Goal: Task Accomplishment & Management: Manage account settings

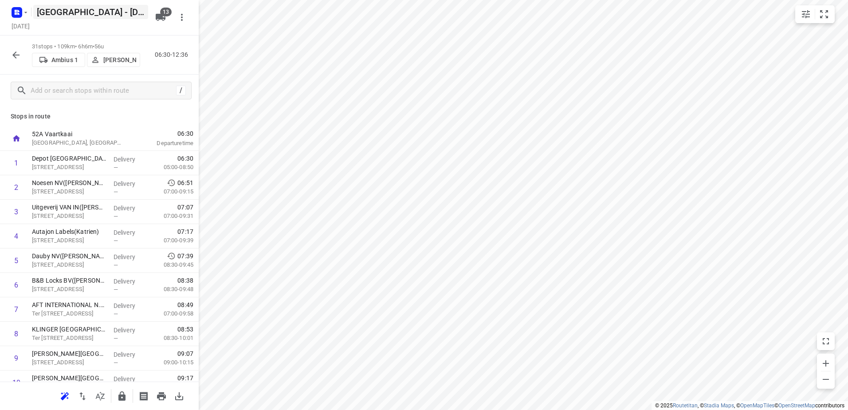
scroll to position [133, 0]
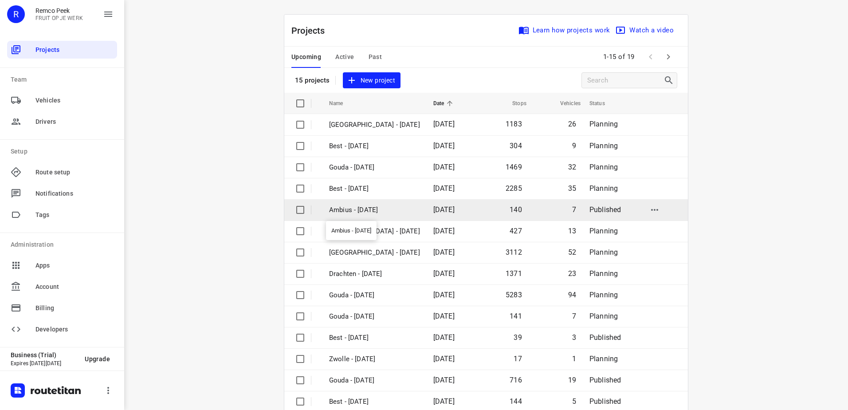
click at [359, 212] on p "Ambius - Monday" at bounding box center [374, 210] width 91 height 10
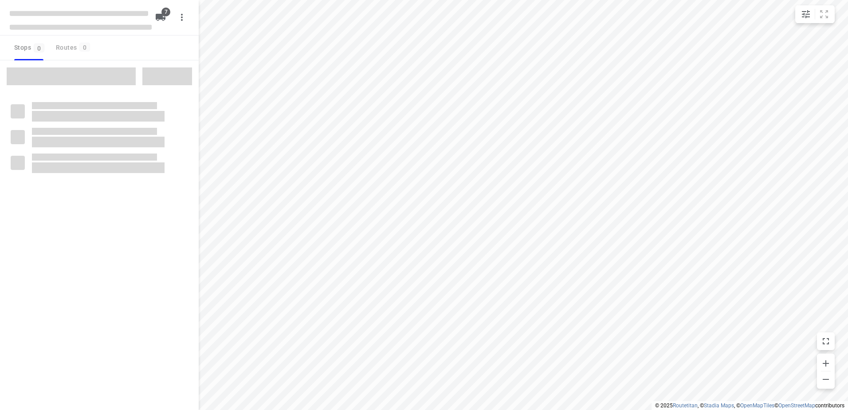
checkbox input "true"
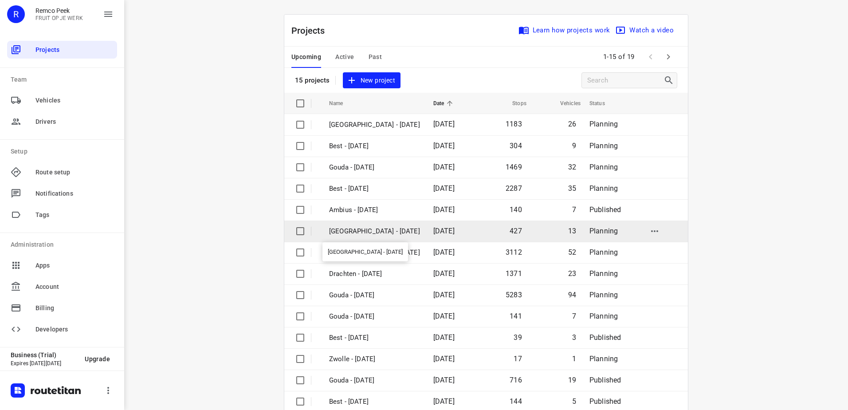
click at [369, 231] on p "[GEOGRAPHIC_DATA] - [DATE]" at bounding box center [374, 231] width 91 height 10
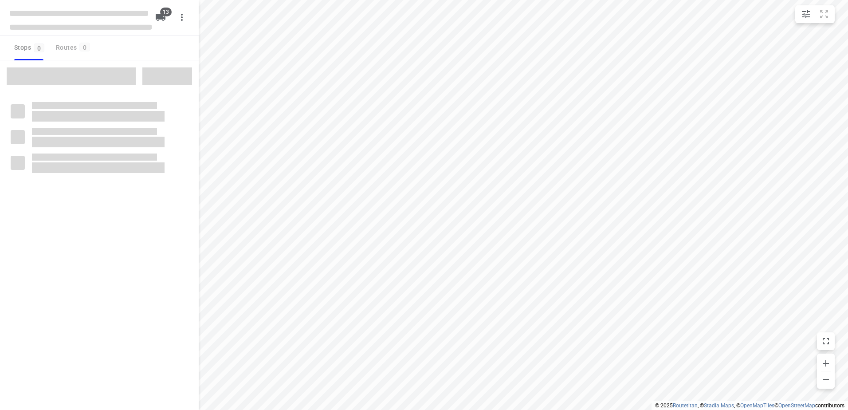
checkbox input "true"
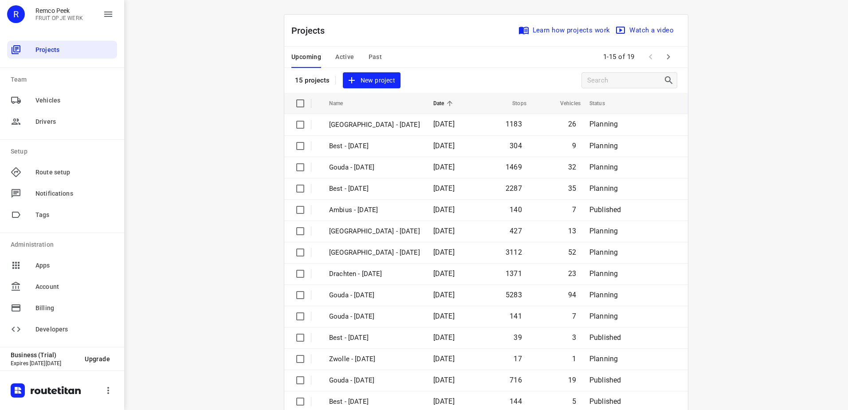
click at [348, 56] on span "Active" at bounding box center [344, 56] width 19 height 11
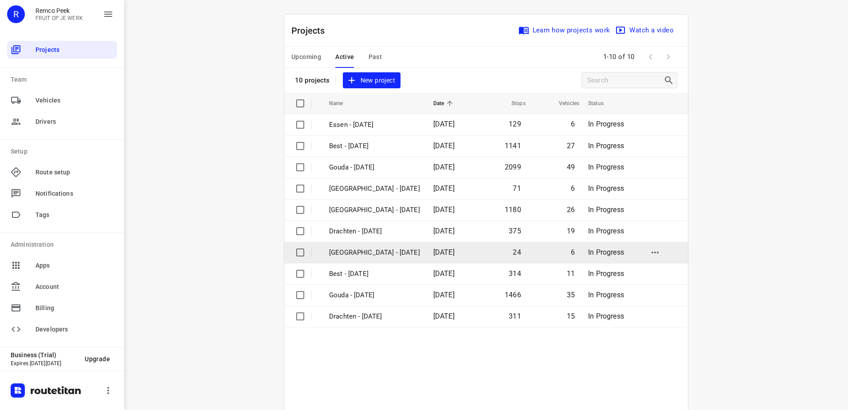
click at [368, 256] on p "Antwerpen - Tuesday" at bounding box center [374, 252] width 91 height 10
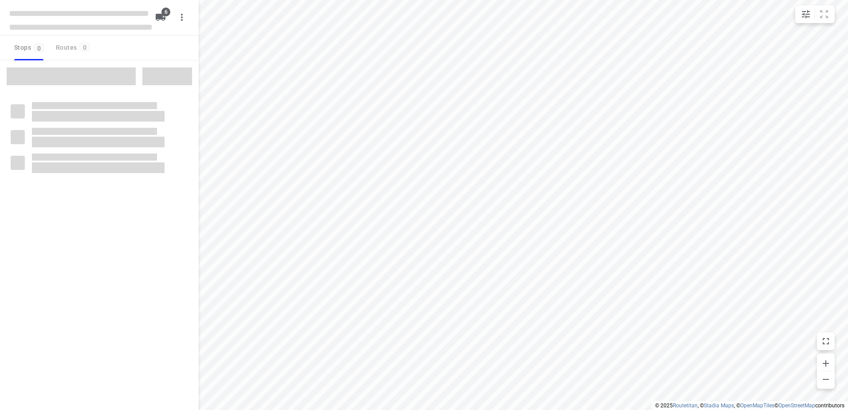
checkbox input "true"
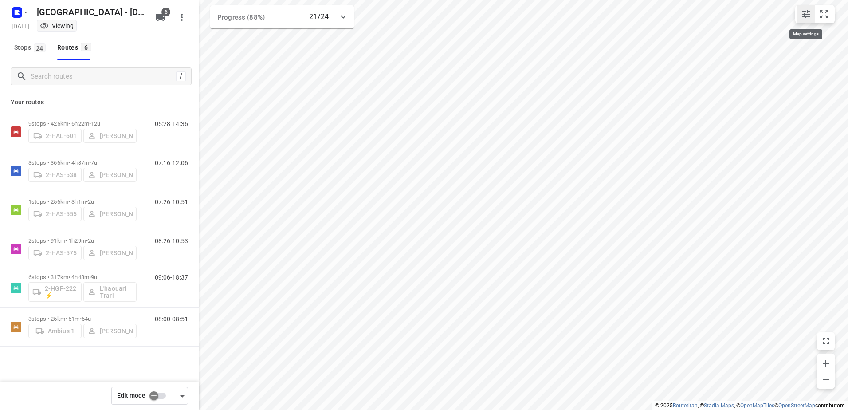
click at [806, 16] on icon "small contained button group" at bounding box center [806, 14] width 8 height 8
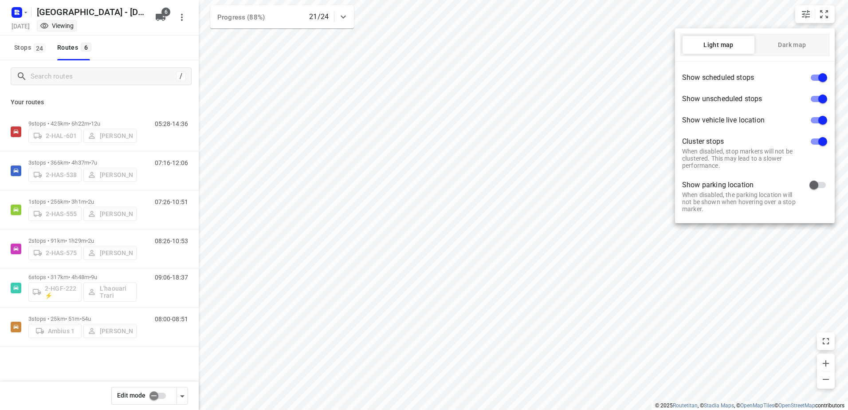
click at [815, 184] on input "checkbox" at bounding box center [813, 184] width 51 height 17
checkbox input "true"
click at [520, 143] on div at bounding box center [424, 205] width 848 height 410
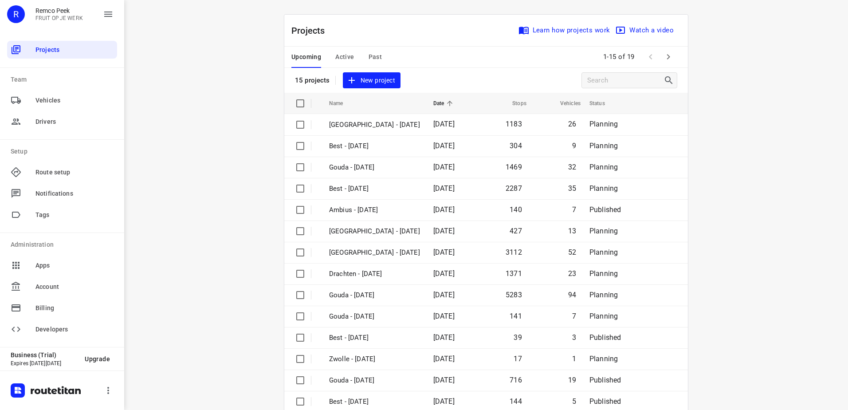
click at [342, 59] on span "Active" at bounding box center [344, 56] width 19 height 11
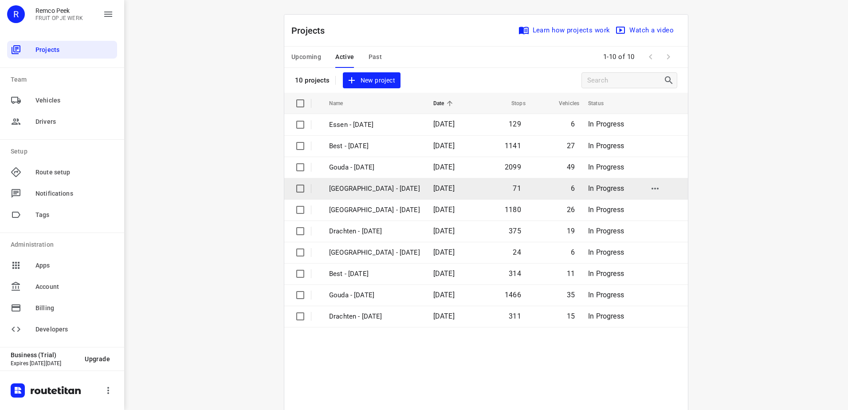
click at [368, 185] on p "Antwerpen - Wednesday" at bounding box center [374, 189] width 91 height 10
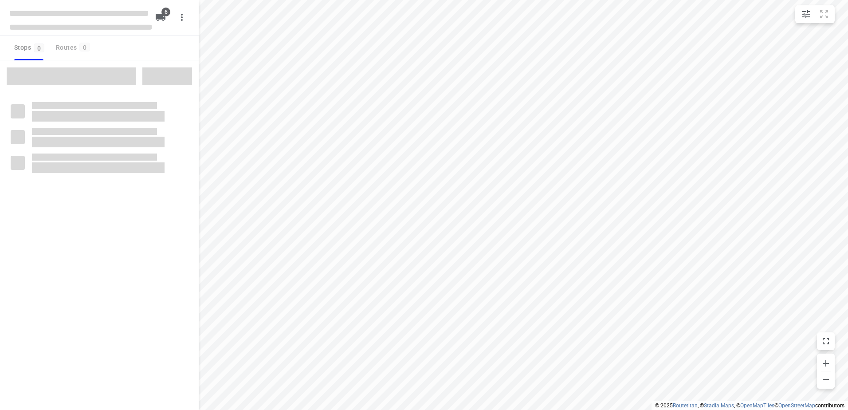
checkbox input "true"
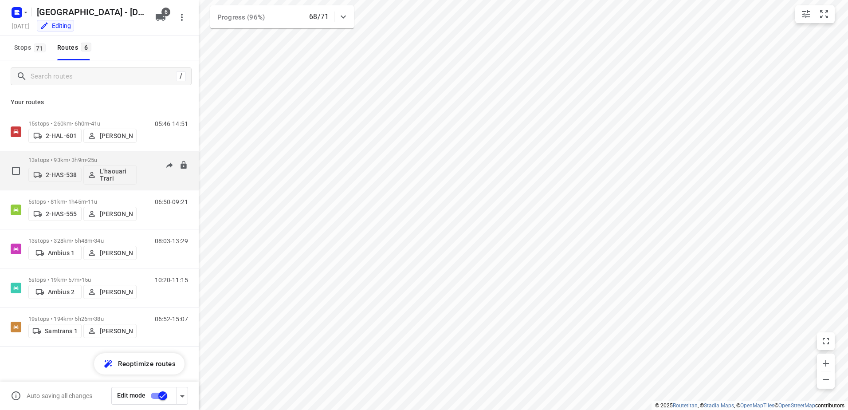
click at [49, 161] on p "13 stops • 93km • 3h9m • 25u" at bounding box center [82, 159] width 108 height 7
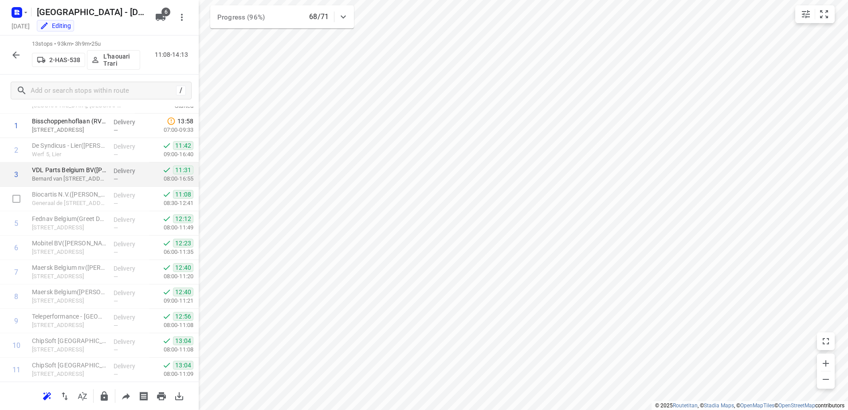
scroll to position [44, 0]
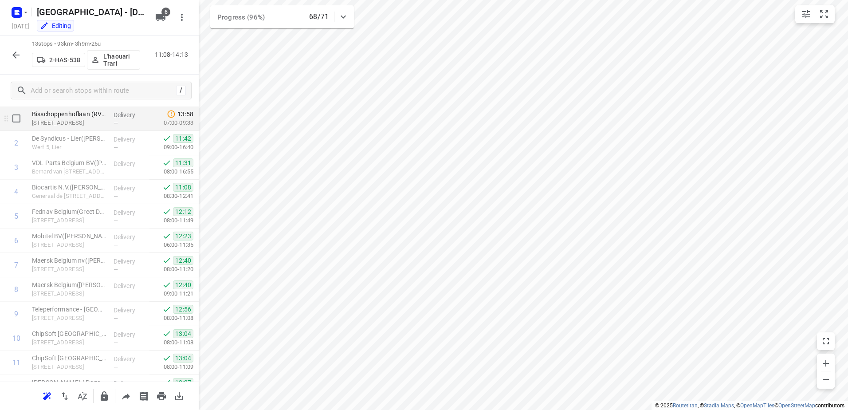
click at [167, 121] on p "07:00-09:33" at bounding box center [171, 122] width 44 height 9
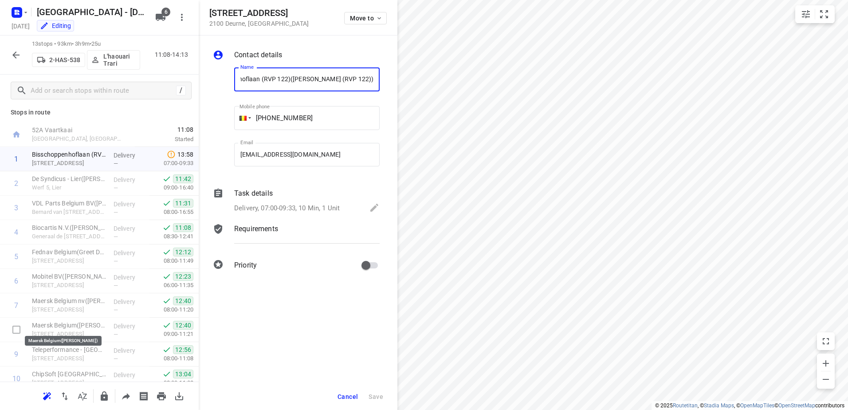
scroll to position [0, 0]
